Goal: Transaction & Acquisition: Purchase product/service

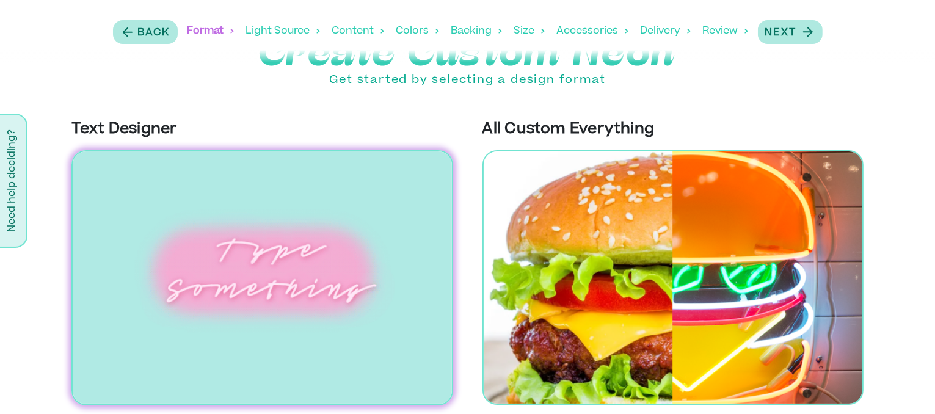
scroll to position [33, 0]
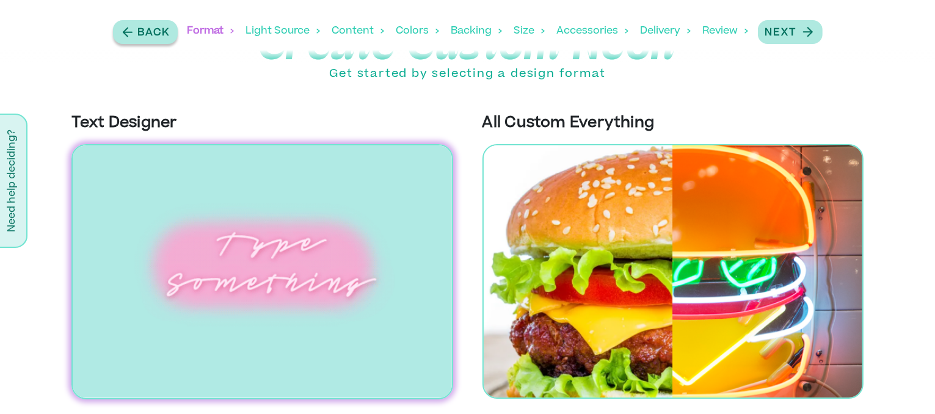
click at [130, 34] on icon "button" at bounding box center [127, 31] width 15 height 15
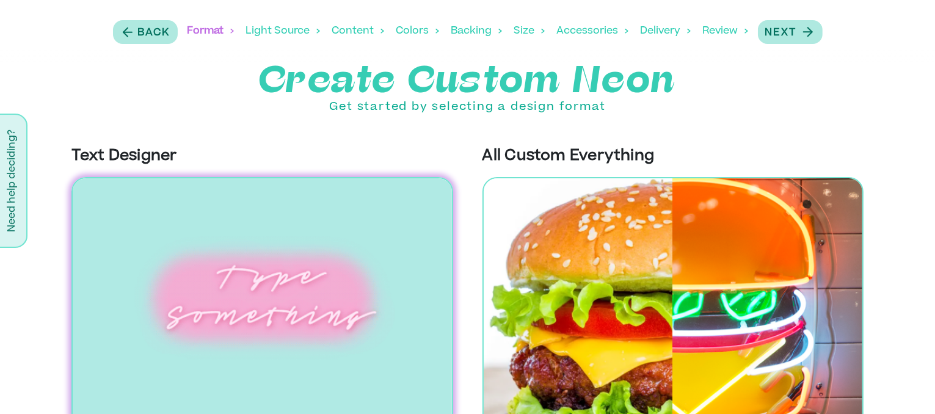
scroll to position [33, 0]
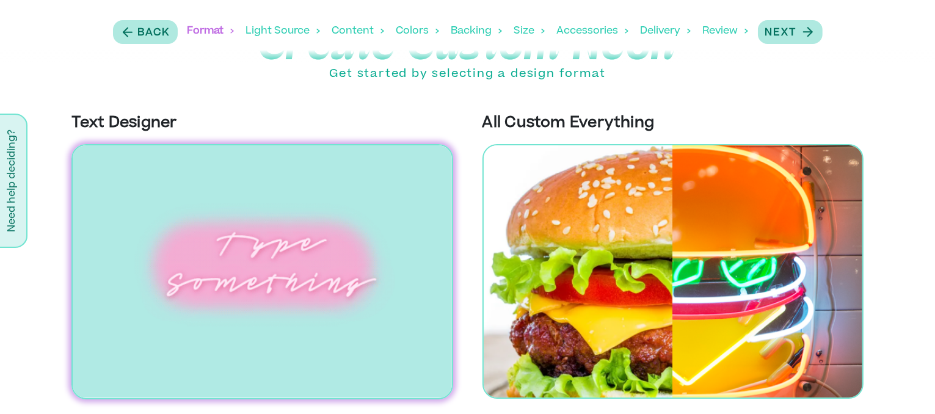
click at [288, 211] on img at bounding box center [262, 271] width 382 height 255
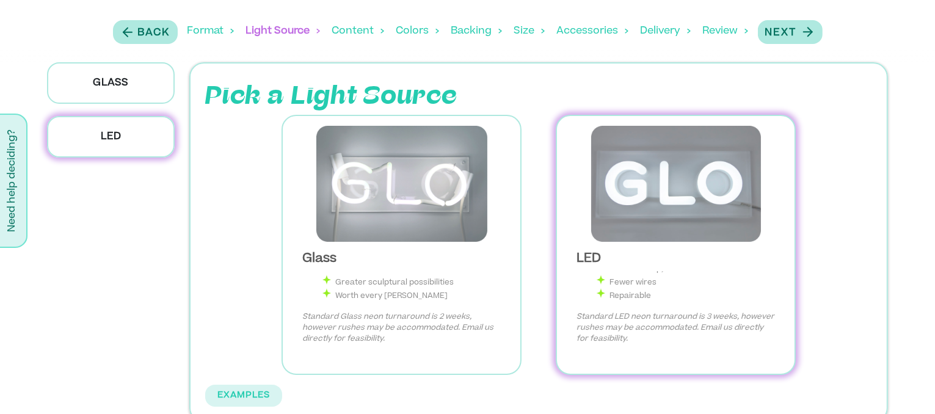
scroll to position [115, 0]
click at [679, 195] on img at bounding box center [676, 184] width 218 height 116
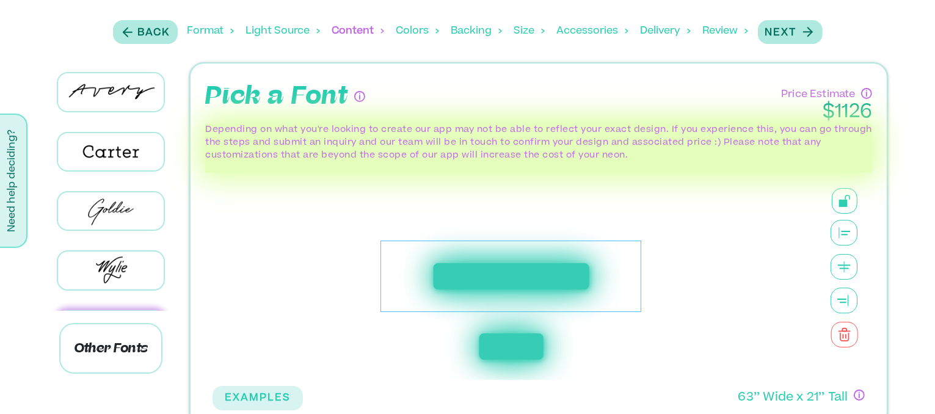
click at [453, 269] on div "**********" at bounding box center [511, 276] width 261 height 71
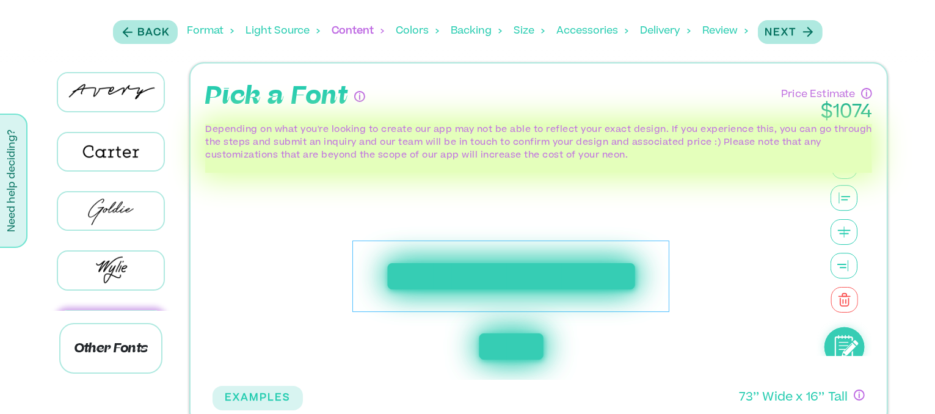
scroll to position [21, 0]
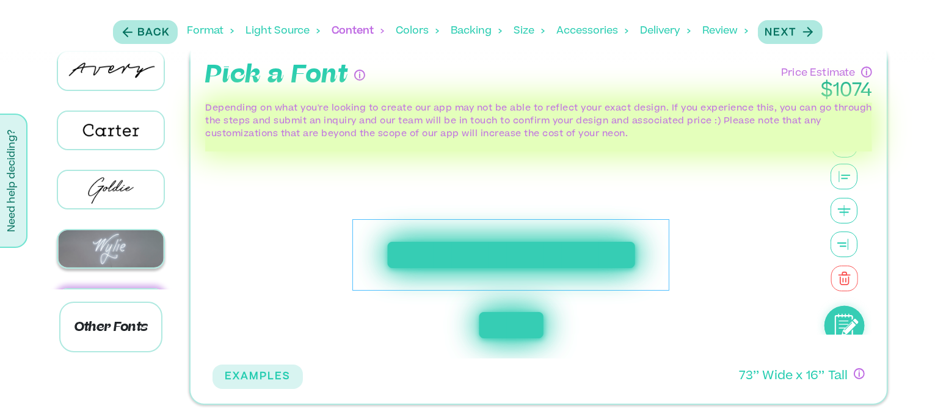
click at [93, 250] on img at bounding box center [111, 248] width 106 height 37
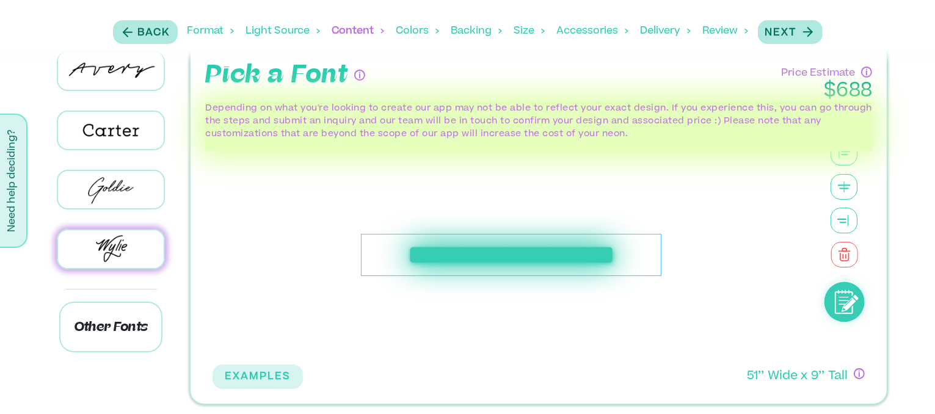
scroll to position [66, 0]
click at [362, 254] on div "**********" at bounding box center [511, 255] width 301 height 42
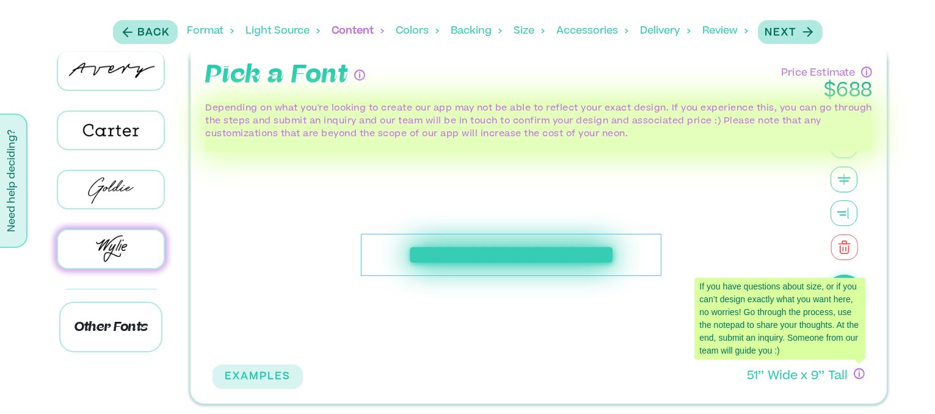
click at [861, 374] on icon "If you have questions about size, or if you can’t design exactly what you want …" at bounding box center [859, 373] width 11 height 11
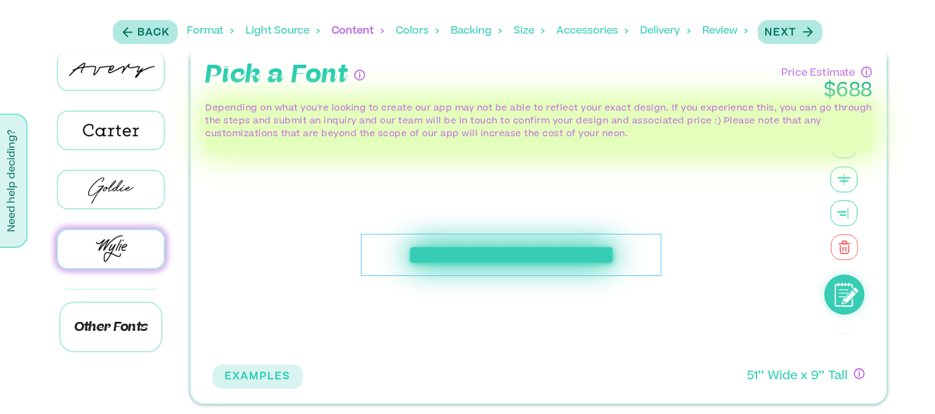
click at [555, 274] on div "**********" at bounding box center [511, 255] width 301 height 42
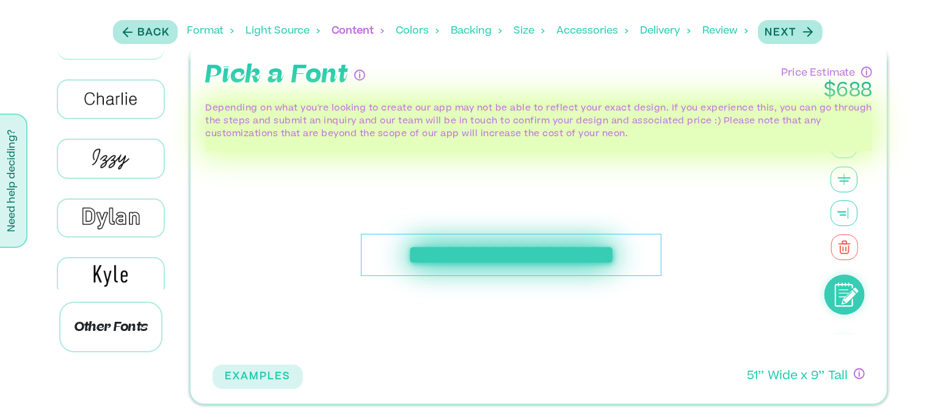
scroll to position [0, 0]
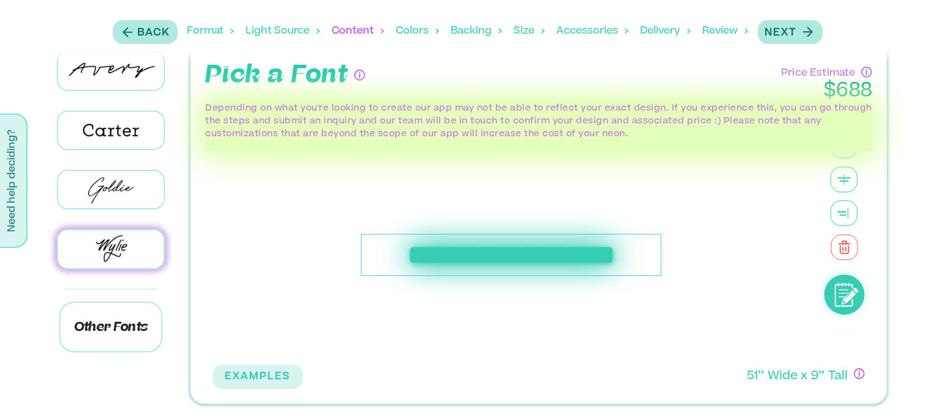
click at [520, 37] on div "Size" at bounding box center [529, 31] width 31 height 38
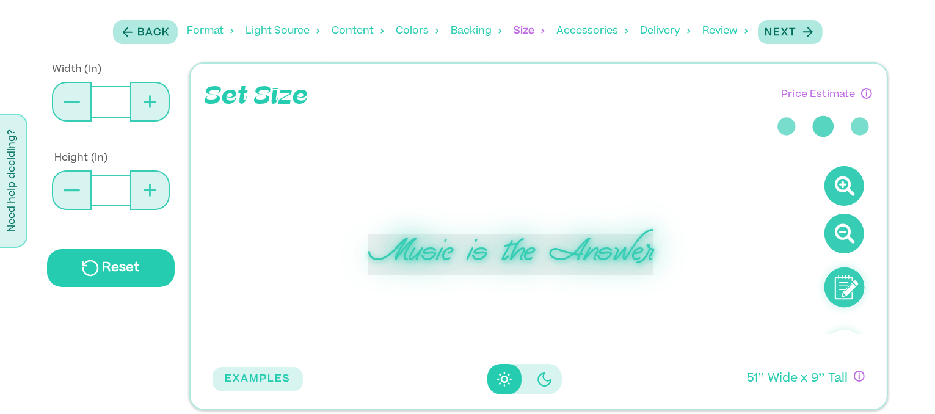
click at [843, 206] on icon at bounding box center [845, 186] width 40 height 40
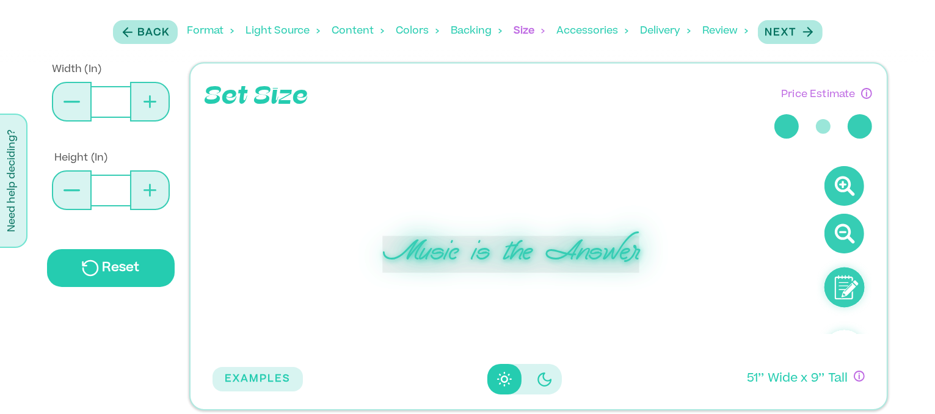
click at [843, 206] on icon at bounding box center [845, 186] width 40 height 40
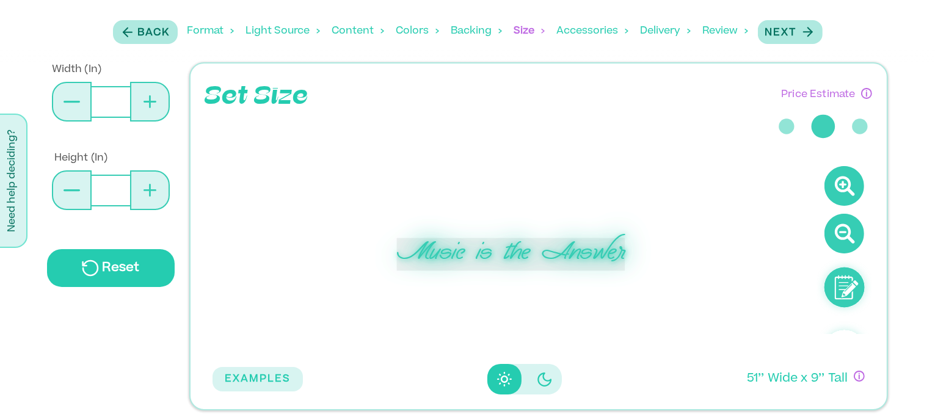
click at [843, 206] on icon at bounding box center [845, 186] width 40 height 40
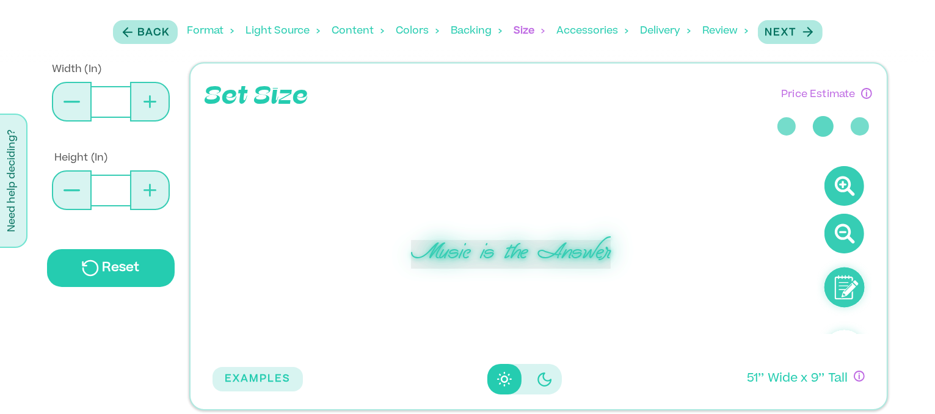
click at [843, 206] on icon at bounding box center [845, 186] width 40 height 40
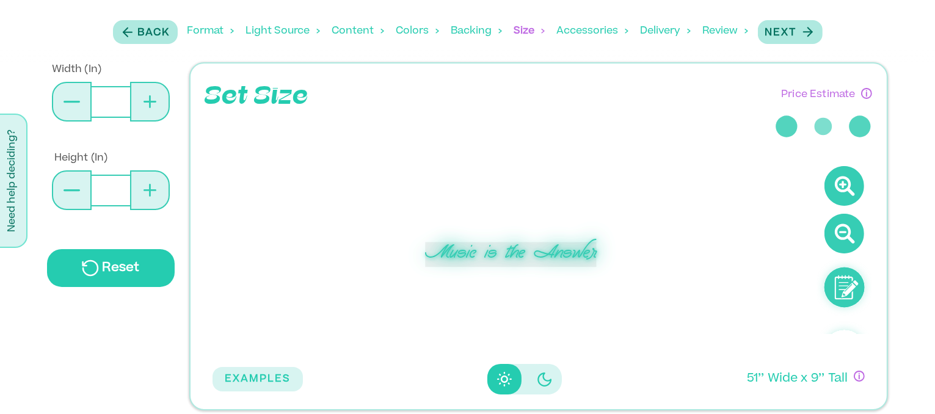
click at [618, 301] on div "Music is the Answer" at bounding box center [510, 254] width 611 height 207
click at [517, 309] on div "Music is the Answer" at bounding box center [510, 254] width 611 height 207
click at [408, 31] on div "Colors" at bounding box center [417, 31] width 43 height 38
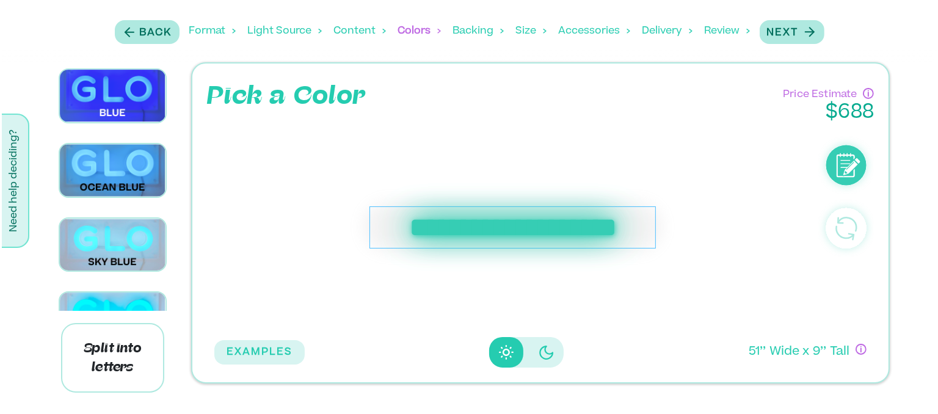
scroll to position [1012, 0]
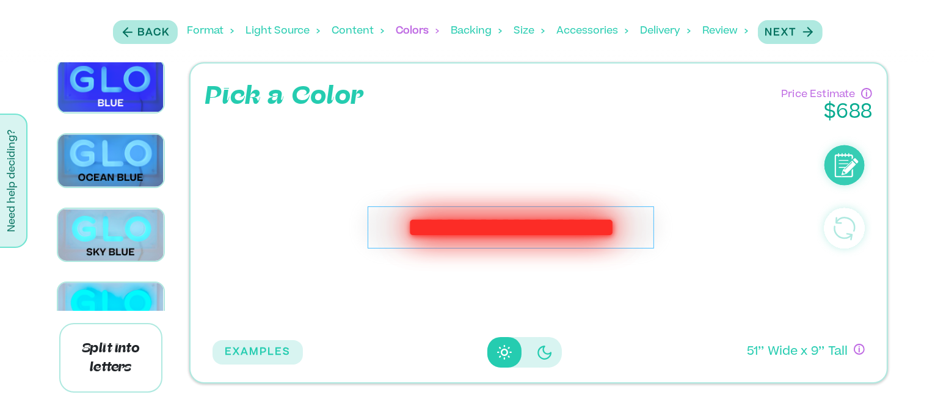
click at [520, 27] on div "Size" at bounding box center [529, 31] width 31 height 38
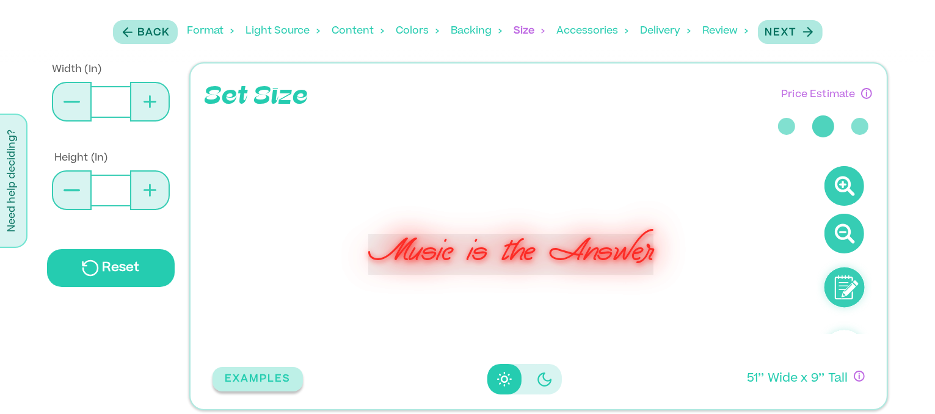
click at [283, 382] on button "EXAMPLES" at bounding box center [258, 379] width 90 height 24
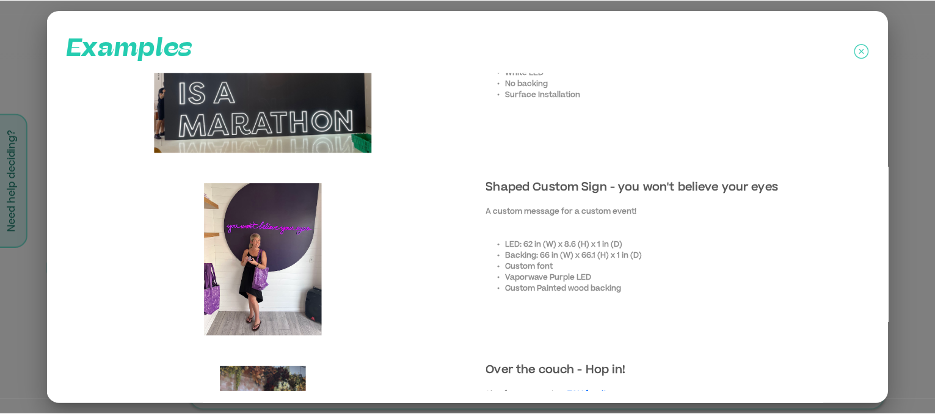
scroll to position [0, 0]
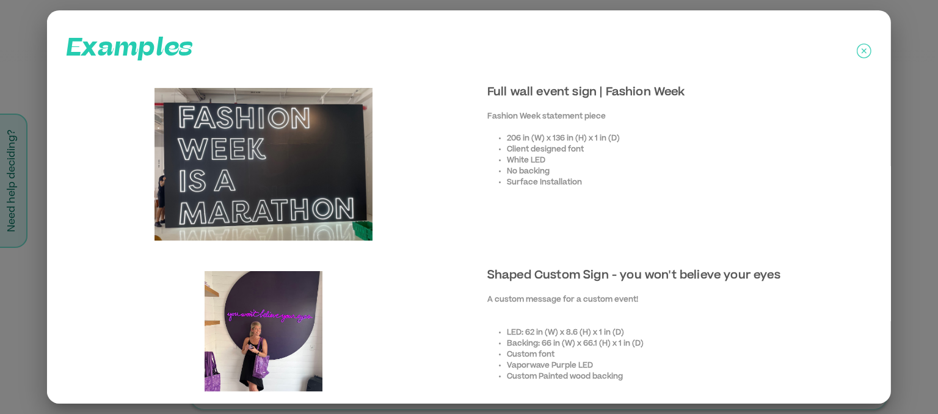
click at [857, 53] on icon at bounding box center [864, 50] width 15 height 15
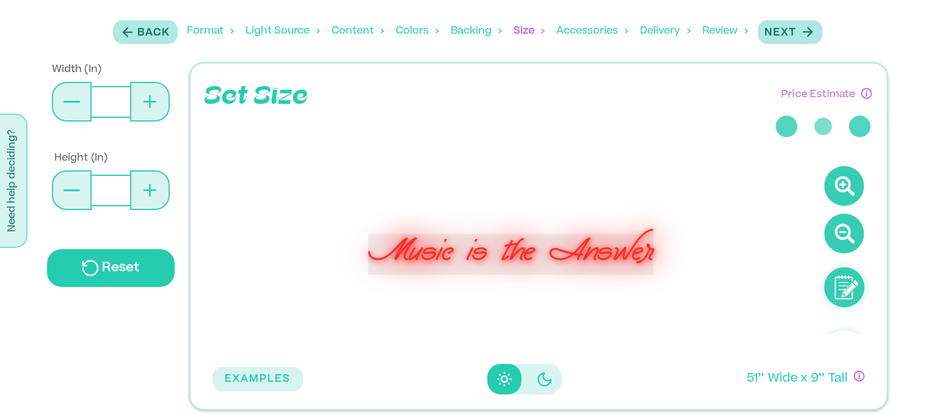
click at [838, 190] on icon at bounding box center [843, 184] width 11 height 11
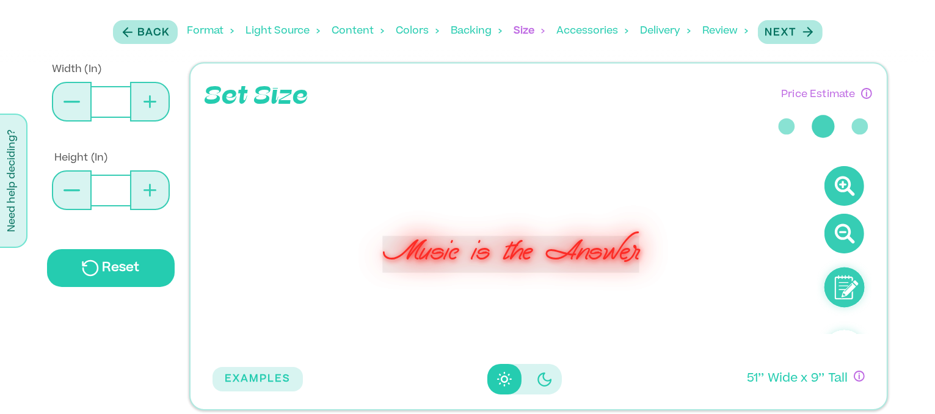
click at [838, 190] on icon at bounding box center [843, 184] width 11 height 11
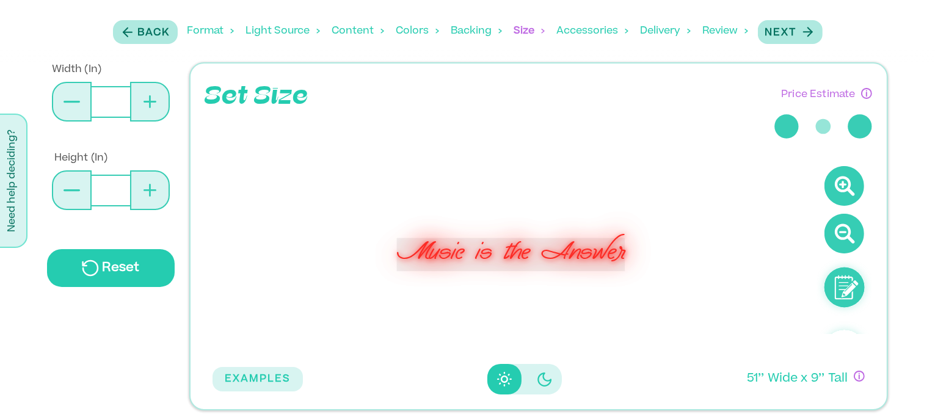
click at [613, 364] on div "EXAMPLES 51 ’’ Wide x 9 ’’ Tall" at bounding box center [539, 379] width 652 height 31
click at [706, 283] on div "Music is the Answer" at bounding box center [510, 254] width 611 height 207
click at [820, 172] on span at bounding box center [845, 273] width 58 height 221
click at [611, 259] on div "Music is the Answer" at bounding box center [511, 254] width 228 height 33
click at [75, 104] on button at bounding box center [72, 102] width 40 height 40
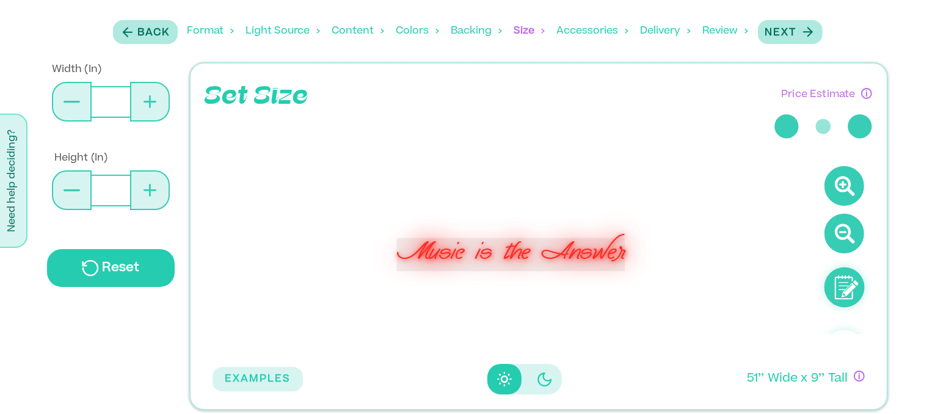
click at [75, 104] on button at bounding box center [72, 102] width 40 height 40
click at [74, 101] on icon at bounding box center [72, 102] width 16 height 2
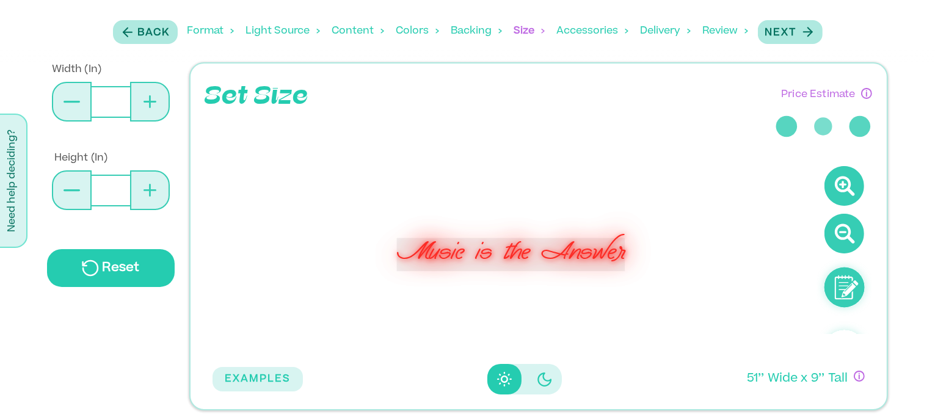
click at [74, 101] on icon at bounding box center [72, 102] width 16 height 2
drag, startPoint x: 74, startPoint y: 100, endPoint x: 73, endPoint y: 94, distance: 6.1
click at [73, 94] on button at bounding box center [72, 102] width 40 height 40
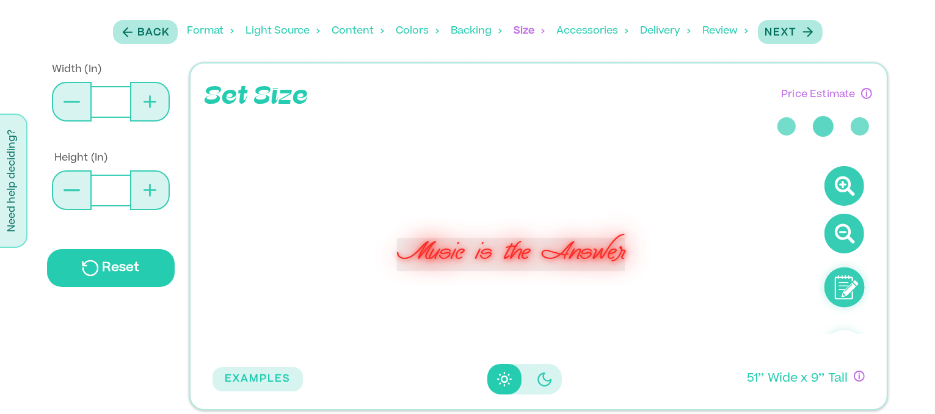
click at [73, 94] on button at bounding box center [72, 102] width 40 height 40
click at [121, 100] on input "**" at bounding box center [111, 102] width 38 height 32
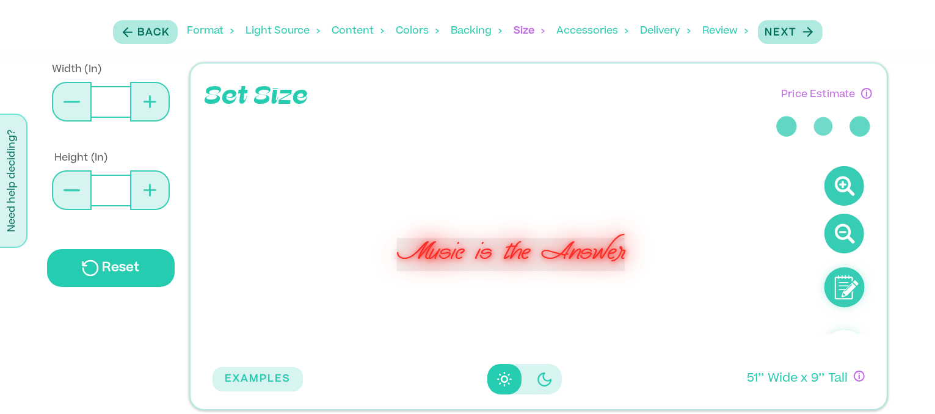
click at [121, 100] on input "**" at bounding box center [111, 102] width 38 height 32
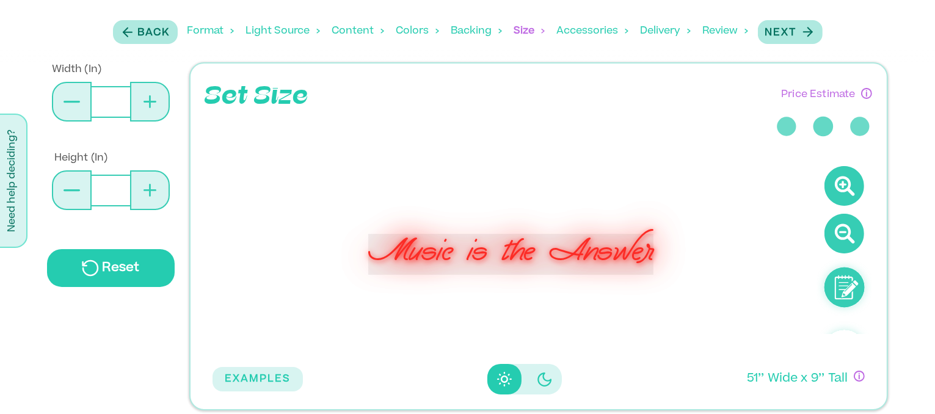
click at [68, 102] on icon at bounding box center [72, 102] width 16 height 2
drag, startPoint x: 68, startPoint y: 102, endPoint x: 122, endPoint y: 98, distance: 53.9
click at [122, 98] on div "**" at bounding box center [111, 102] width 119 height 40
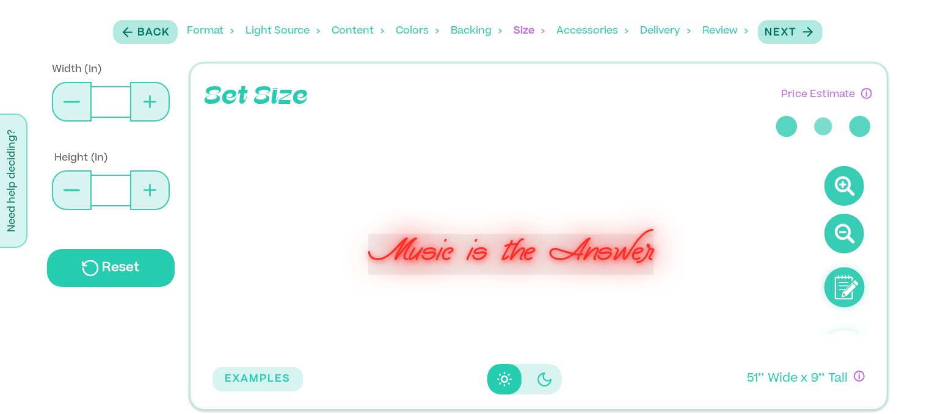
click at [122, 98] on input "**" at bounding box center [111, 102] width 38 height 32
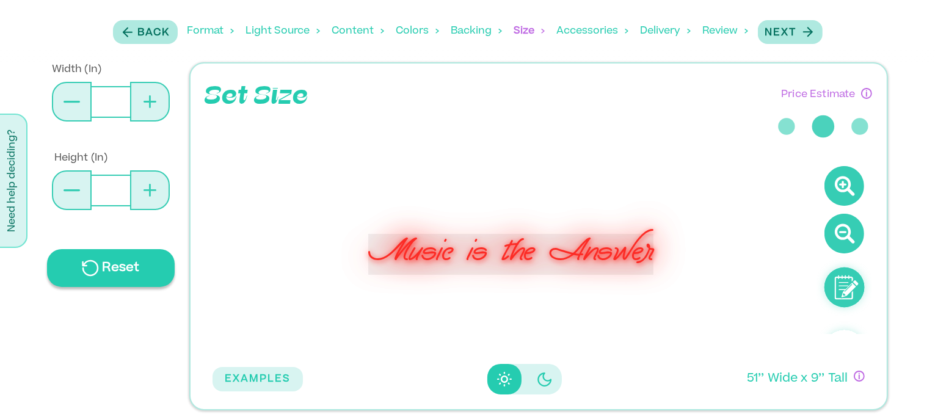
click at [101, 268] on div "Reset" at bounding box center [111, 268] width 128 height 38
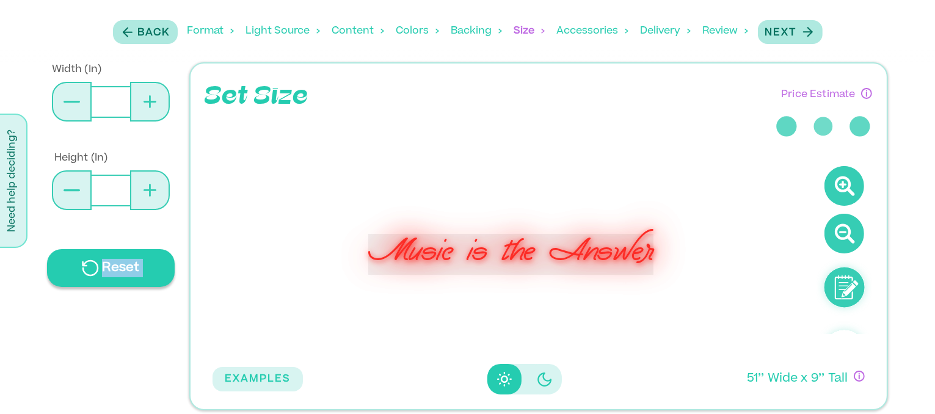
click at [101, 268] on div "Reset" at bounding box center [111, 268] width 128 height 38
click at [122, 97] on input "**" at bounding box center [111, 102] width 38 height 32
click at [122, 100] on input "**" at bounding box center [111, 102] width 38 height 32
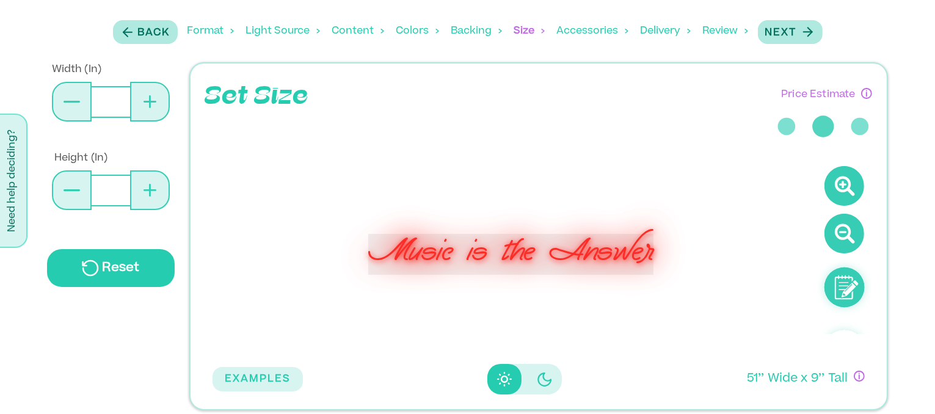
click at [122, 100] on input "**" at bounding box center [111, 102] width 38 height 32
drag, startPoint x: 122, startPoint y: 100, endPoint x: 159, endPoint y: 31, distance: 77.9
click at [159, 31] on div "Back Format Light Source Content Colors Backing Backing Color Size Accessories …" at bounding box center [467, 205] width 935 height 411
click at [159, 31] on p "Back" at bounding box center [154, 33] width 32 height 15
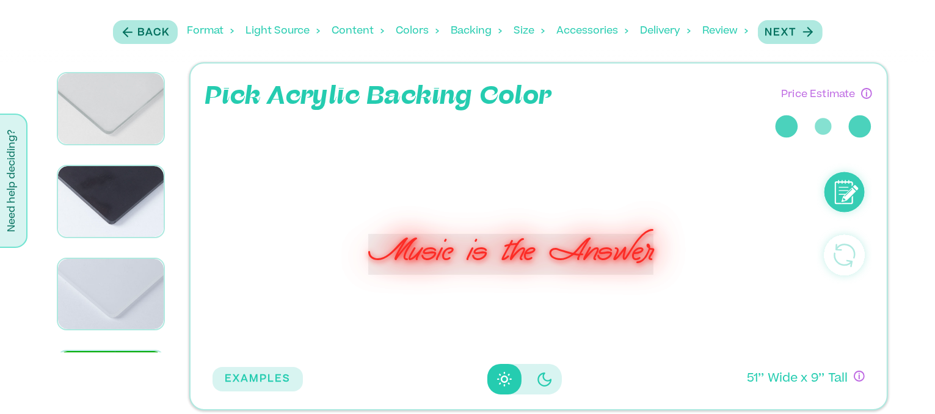
click at [528, 30] on div "Size" at bounding box center [529, 31] width 31 height 38
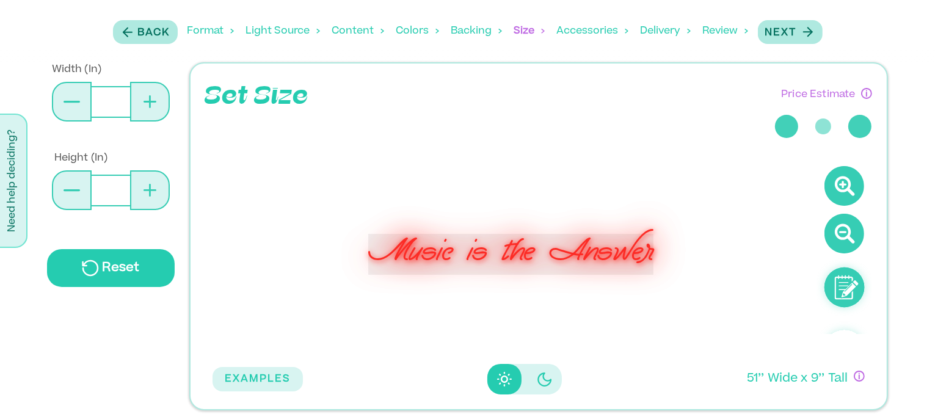
click at [75, 104] on button at bounding box center [72, 102] width 40 height 40
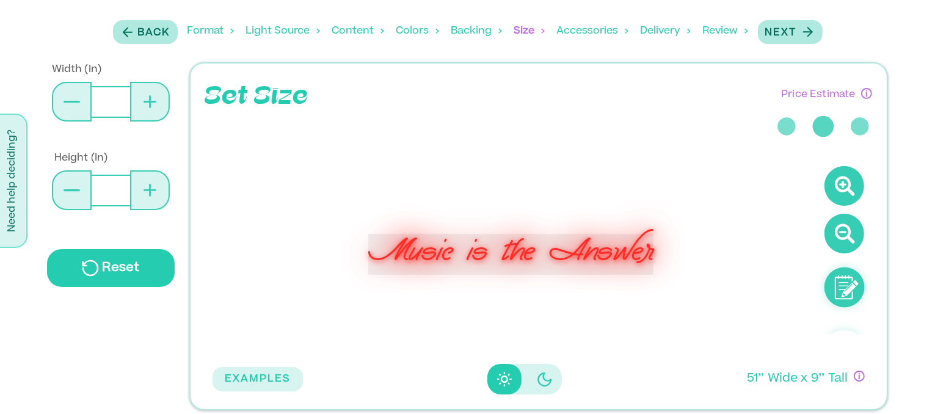
click at [75, 104] on button at bounding box center [72, 102] width 40 height 40
